Goal: Transaction & Acquisition: Purchase product/service

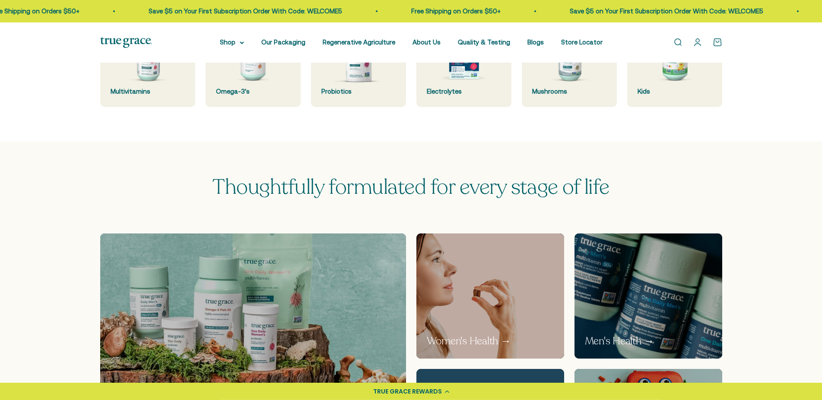
scroll to position [270, 0]
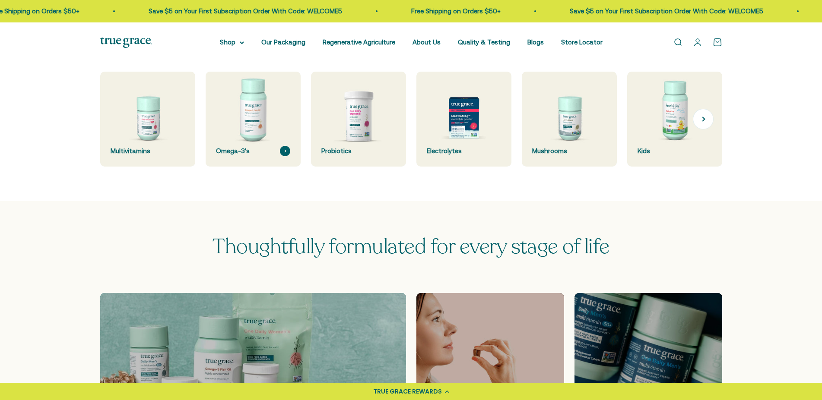
click at [248, 117] on img at bounding box center [253, 119] width 101 height 101
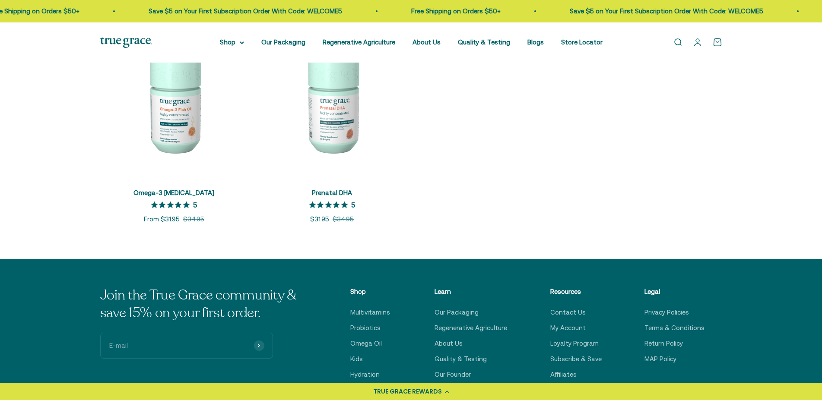
scroll to position [220, 0]
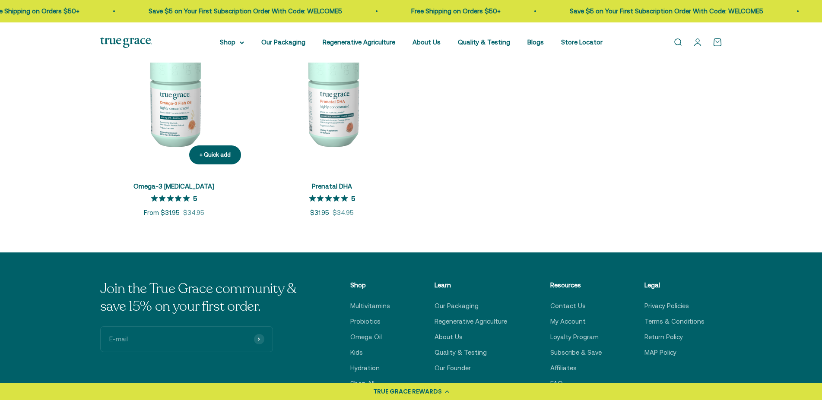
click at [171, 112] on img at bounding box center [174, 98] width 148 height 148
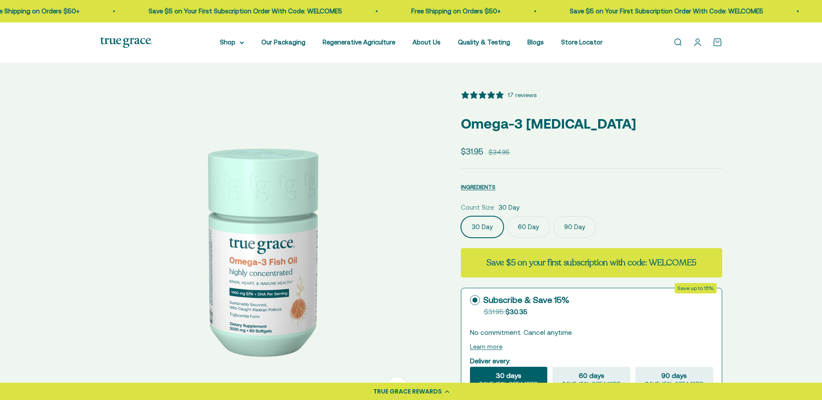
select select "3"
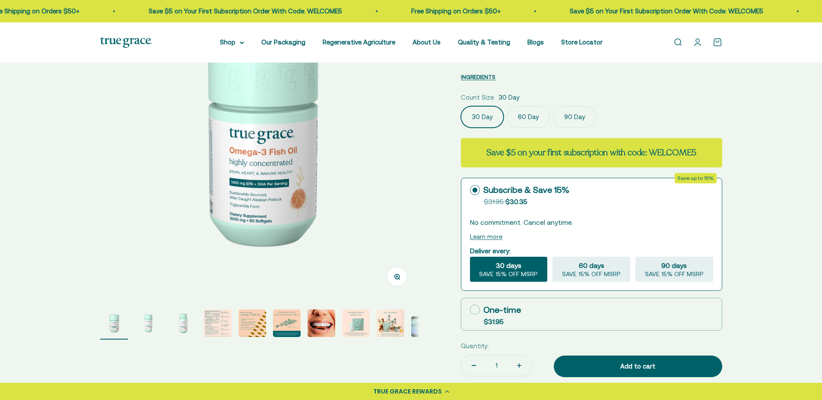
scroll to position [44, 0]
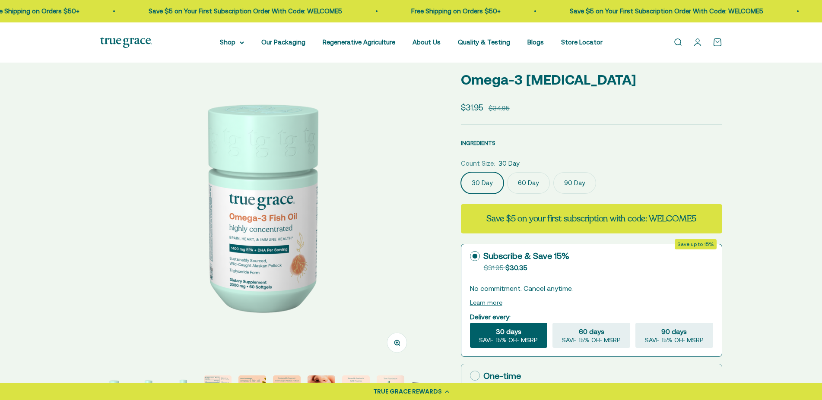
click at [525, 181] on label "60 Day" at bounding box center [528, 183] width 43 height 22
click at [461, 172] on input "60 Day" at bounding box center [460, 172] width 0 height 0
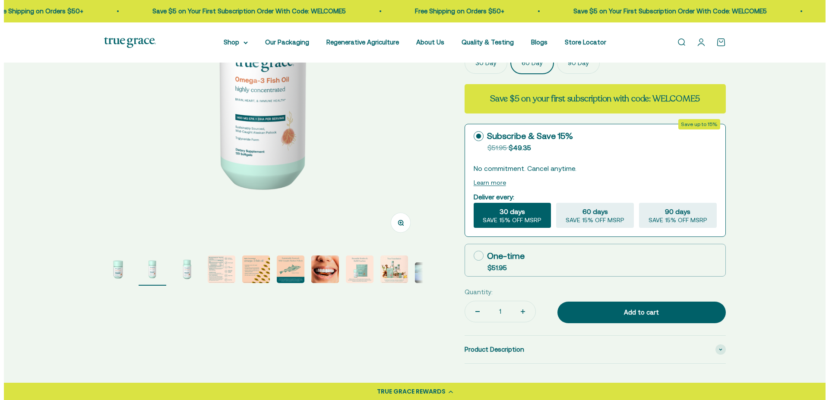
scroll to position [176, 0]
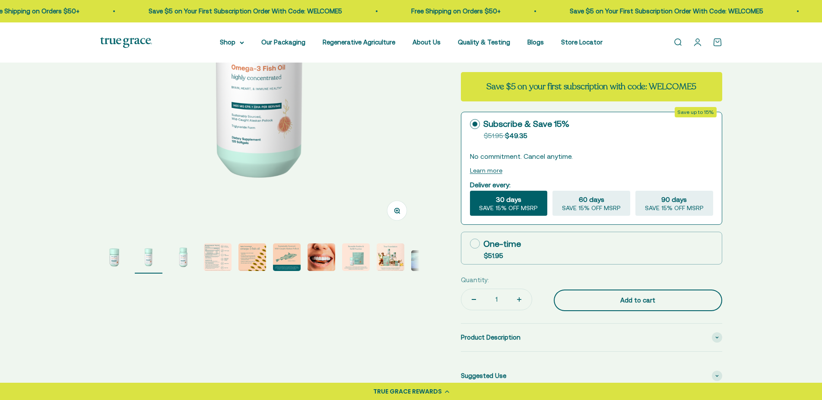
click at [597, 298] on div "Add to cart" at bounding box center [638, 300] width 134 height 10
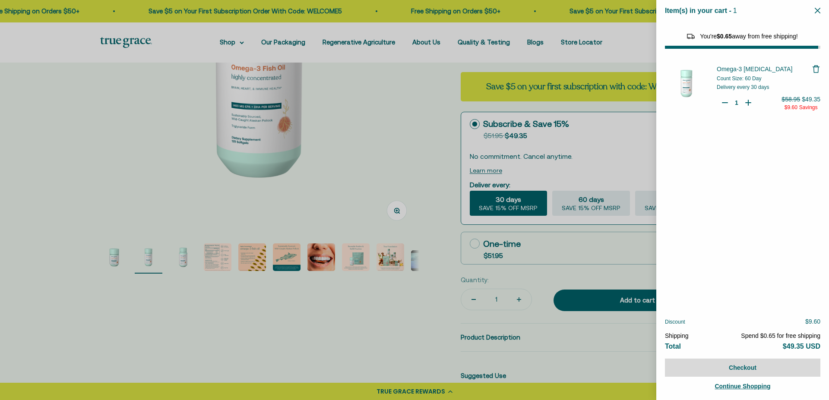
select select "44878154563798"
select select "40058346897600"
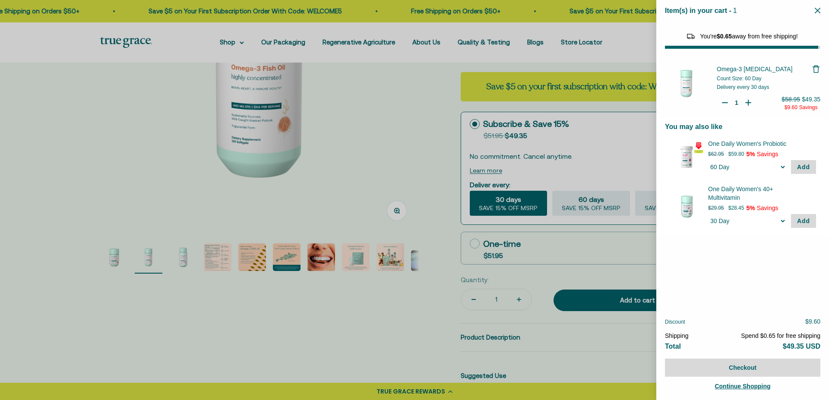
click at [800, 166] on span "Add" at bounding box center [803, 167] width 13 height 7
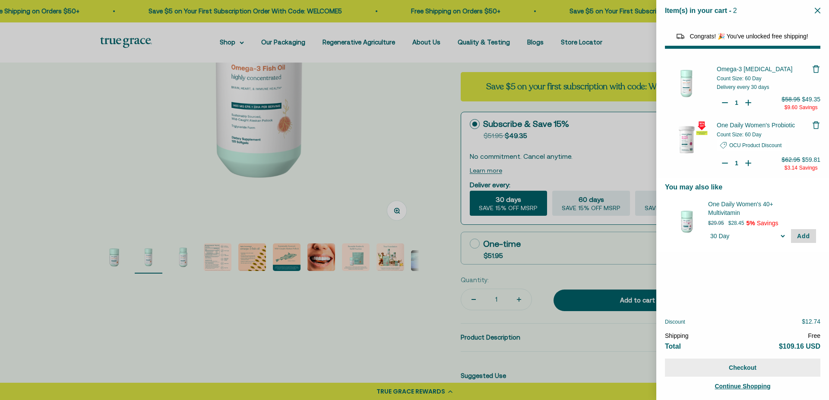
click at [734, 365] on button "Checkout" at bounding box center [742, 368] width 155 height 18
